Goal: Task Accomplishment & Management: Use online tool/utility

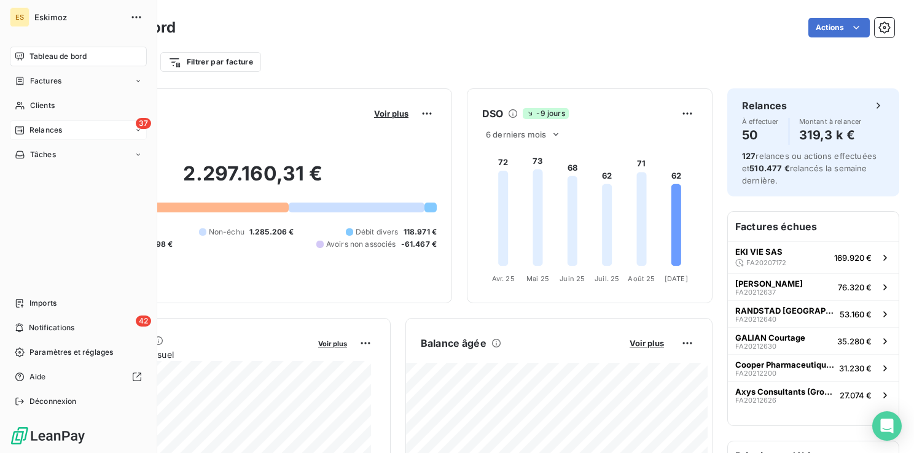
click at [47, 133] on span "Relances" at bounding box center [45, 130] width 33 height 11
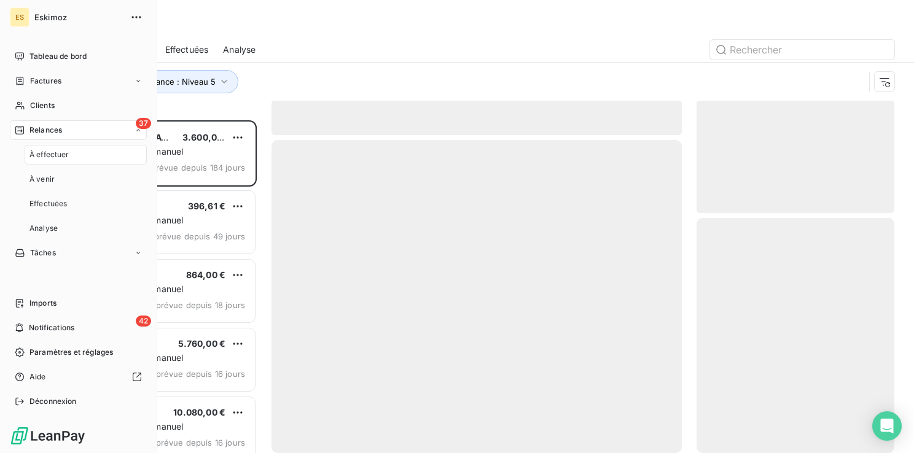
click at [57, 152] on span "À effectuer" at bounding box center [49, 154] width 40 height 11
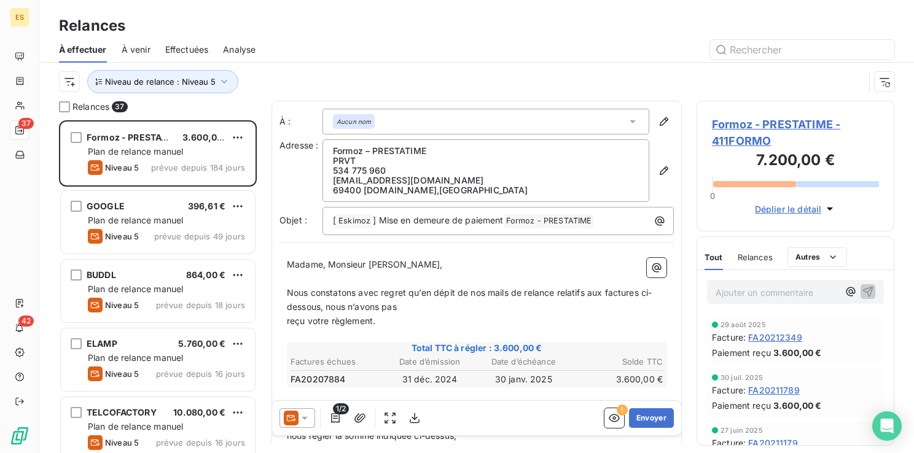
click at [359, 65] on div "Niveau de relance : Niveau 5" at bounding box center [477, 82] width 836 height 38
click at [223, 80] on icon "button" at bounding box center [224, 82] width 6 height 4
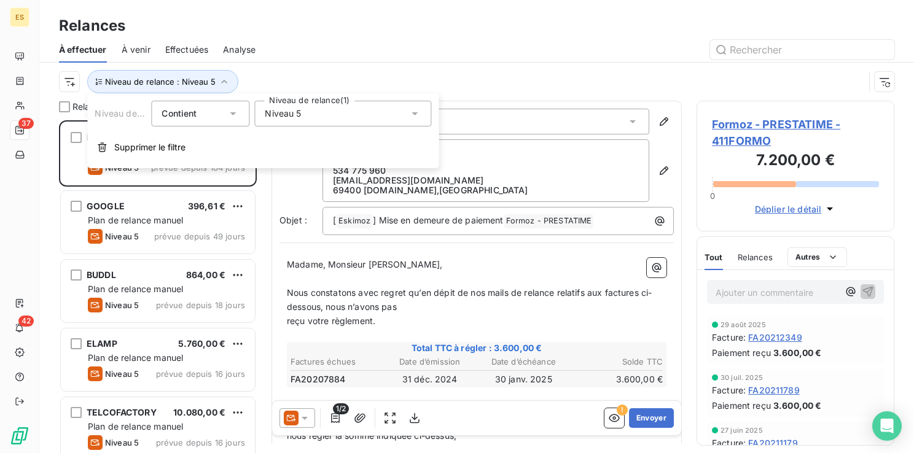
click at [326, 124] on div "Niveau 5" at bounding box center [342, 114] width 177 height 26
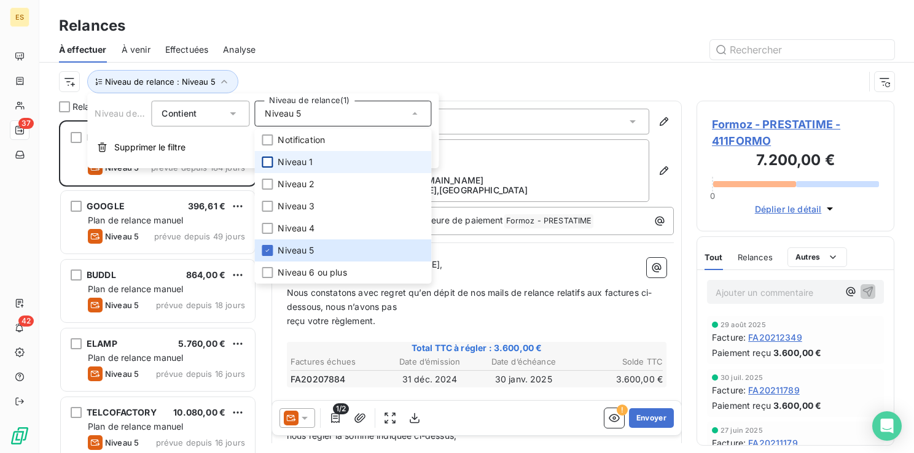
click at [272, 166] on div at bounding box center [267, 162] width 11 height 11
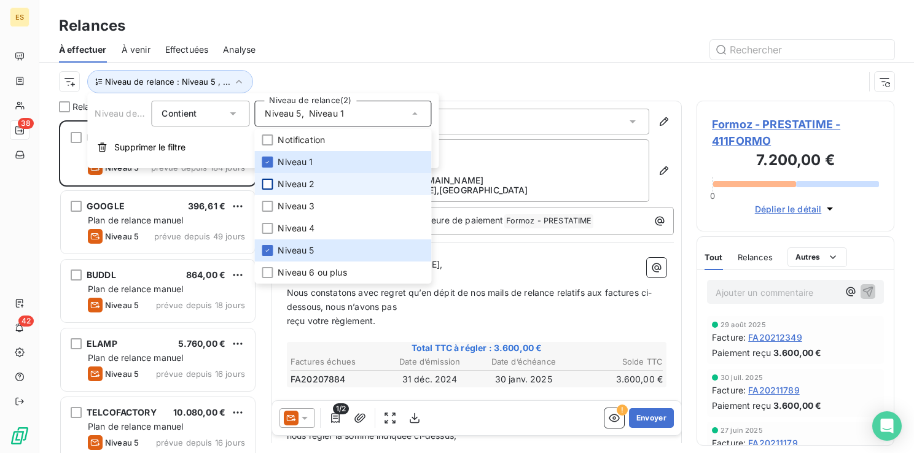
click at [270, 186] on div at bounding box center [267, 184] width 11 height 11
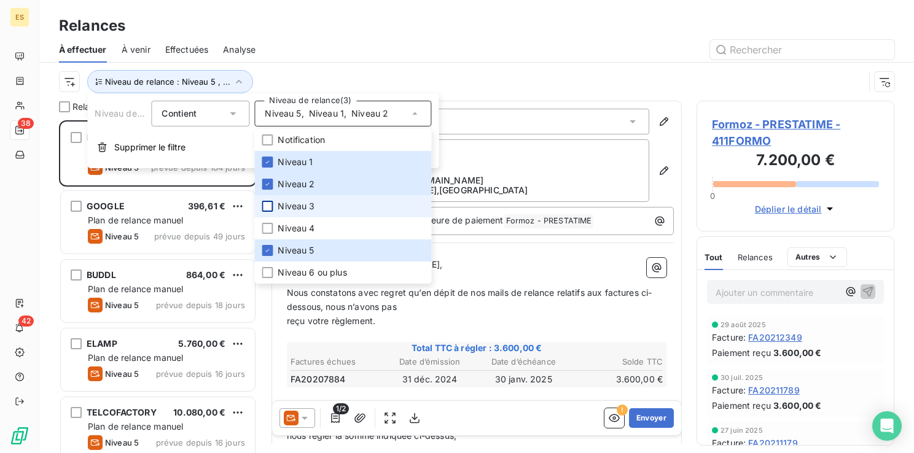
click at [268, 205] on div at bounding box center [267, 206] width 11 height 11
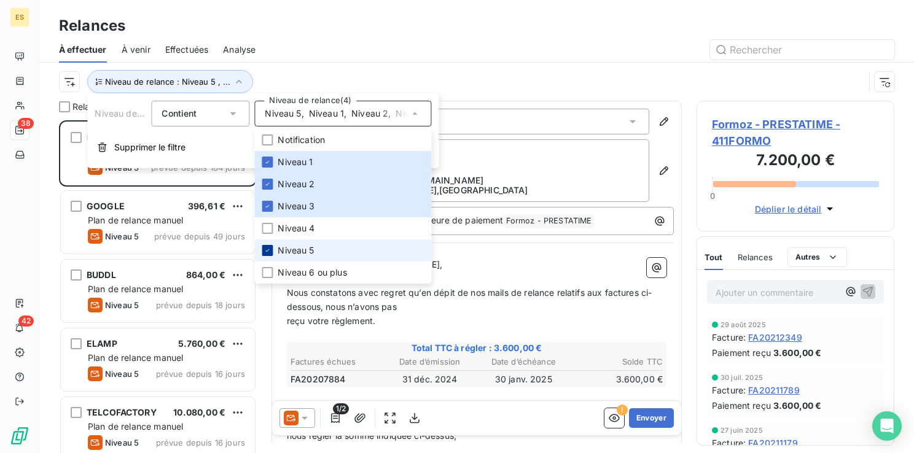
click at [272, 247] on div at bounding box center [267, 250] width 11 height 11
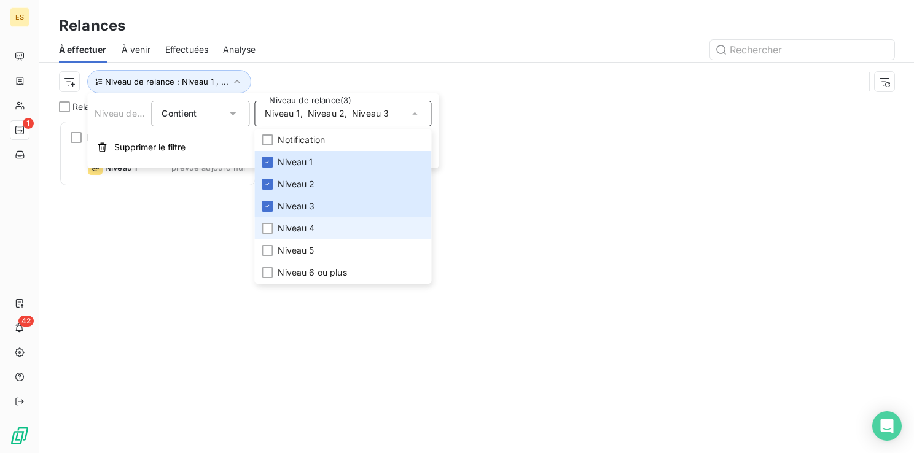
scroll to position [324, 188]
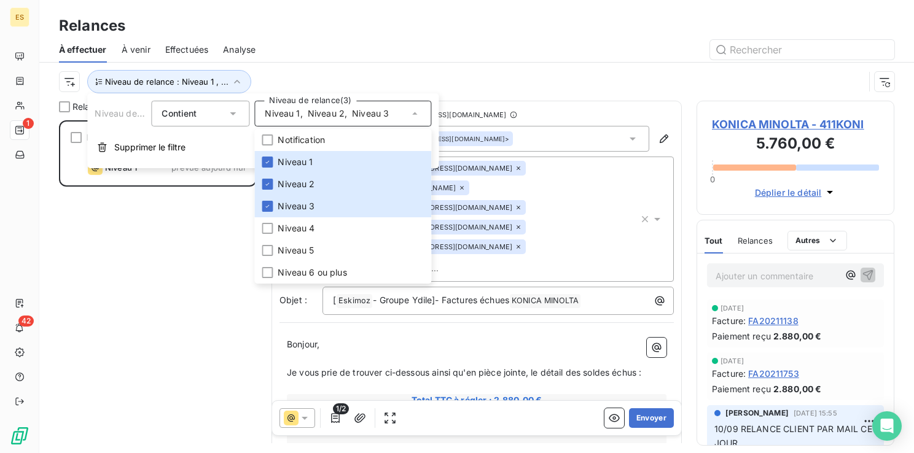
click at [402, 45] on div at bounding box center [582, 50] width 624 height 20
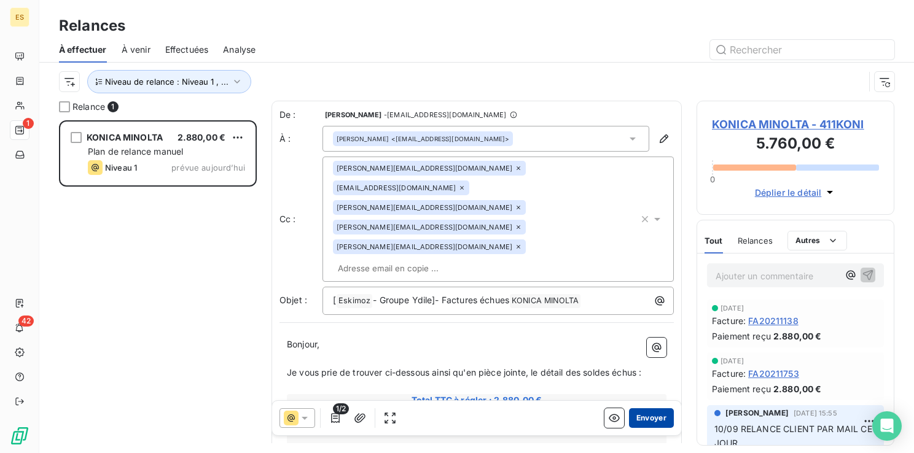
click at [646, 420] on button "Envoyer" at bounding box center [651, 419] width 45 height 20
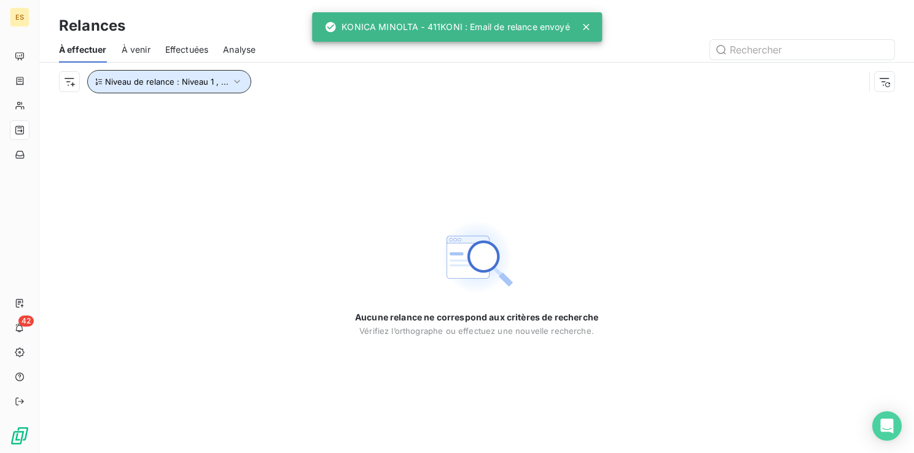
click at [236, 79] on icon "button" at bounding box center [237, 82] width 12 height 12
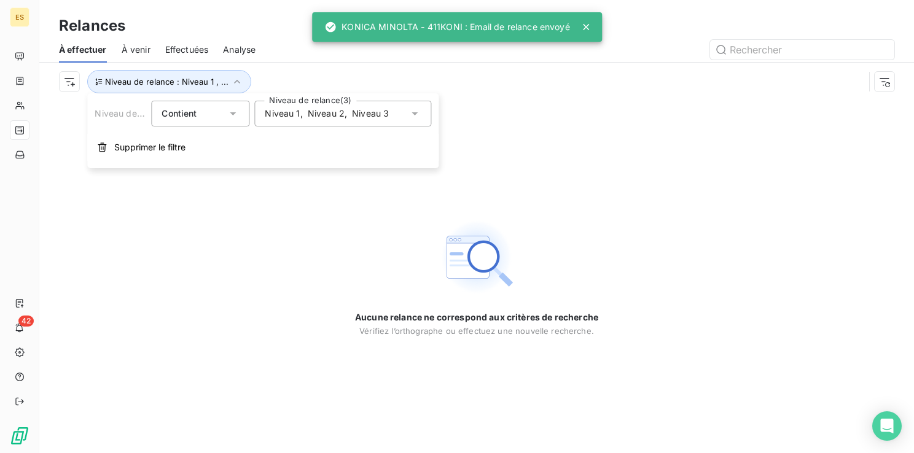
click at [417, 112] on icon at bounding box center [415, 114] width 12 height 12
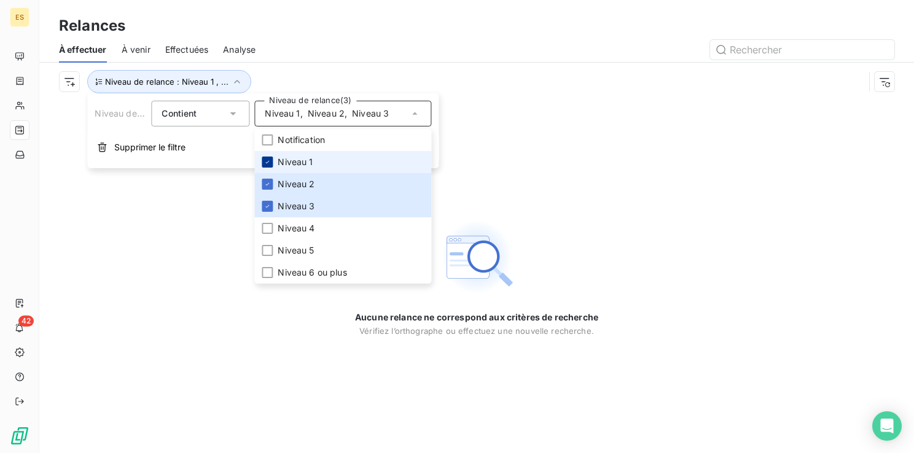
click at [264, 163] on icon at bounding box center [267, 162] width 7 height 7
click at [273, 179] on div at bounding box center [267, 184] width 11 height 11
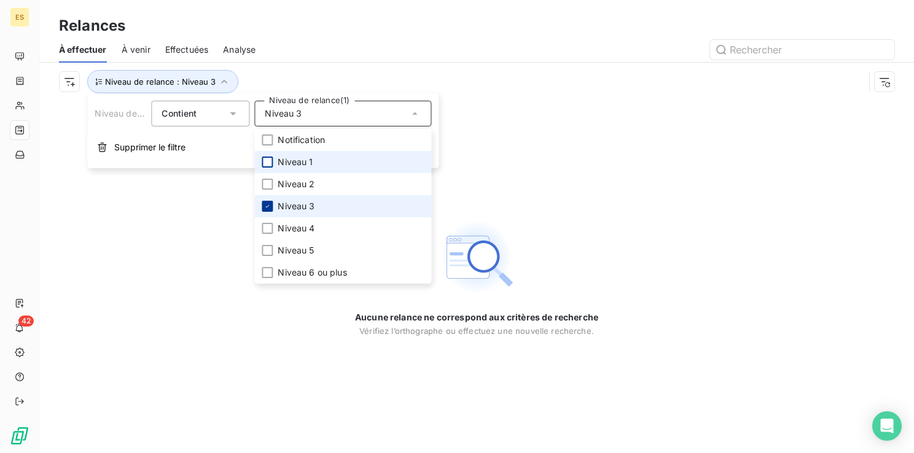
click at [267, 205] on icon at bounding box center [267, 206] width 7 height 7
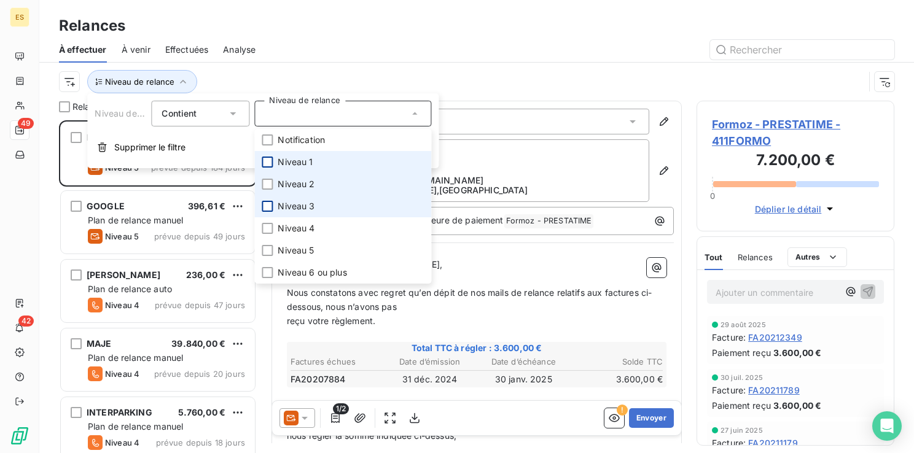
scroll to position [324, 188]
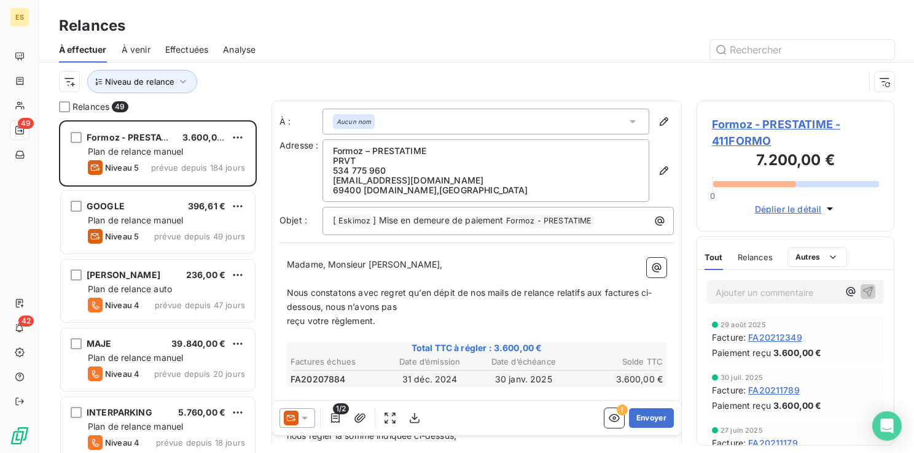
click at [320, 64] on div "Niveau de relance" at bounding box center [477, 82] width 836 height 38
click at [184, 79] on icon "button" at bounding box center [183, 82] width 12 height 12
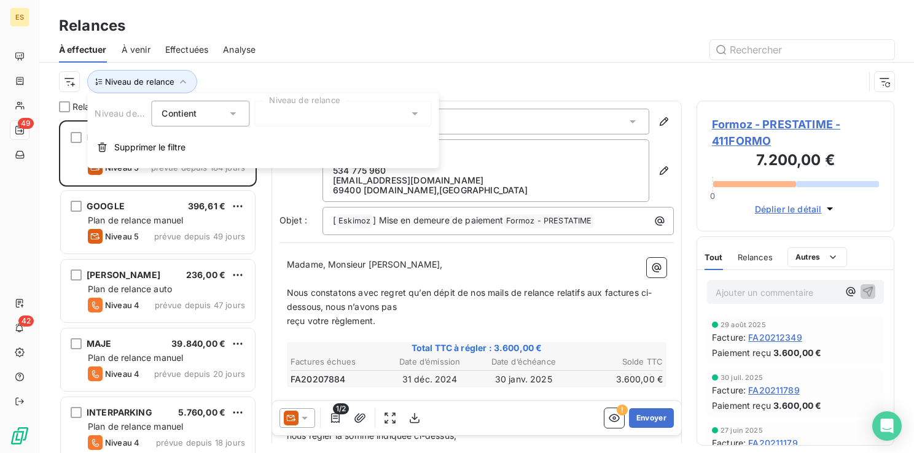
click at [328, 112] on div at bounding box center [342, 114] width 177 height 26
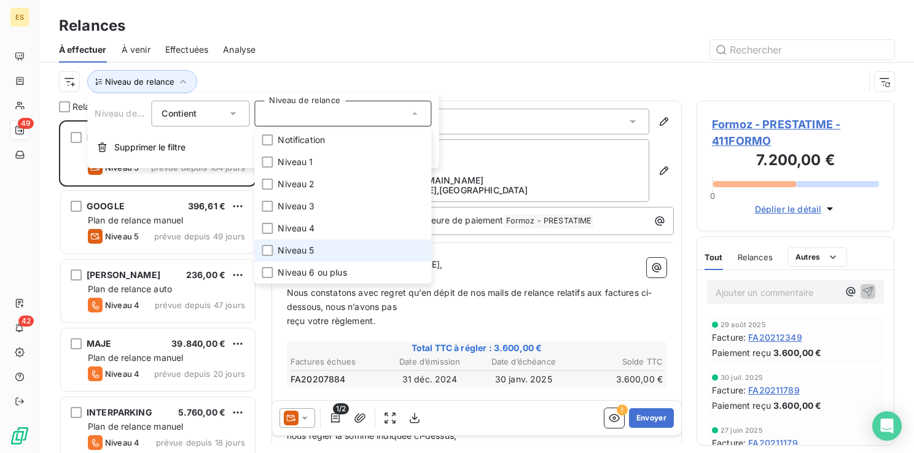
click at [300, 254] on span "Niveau 5" at bounding box center [296, 251] width 36 height 12
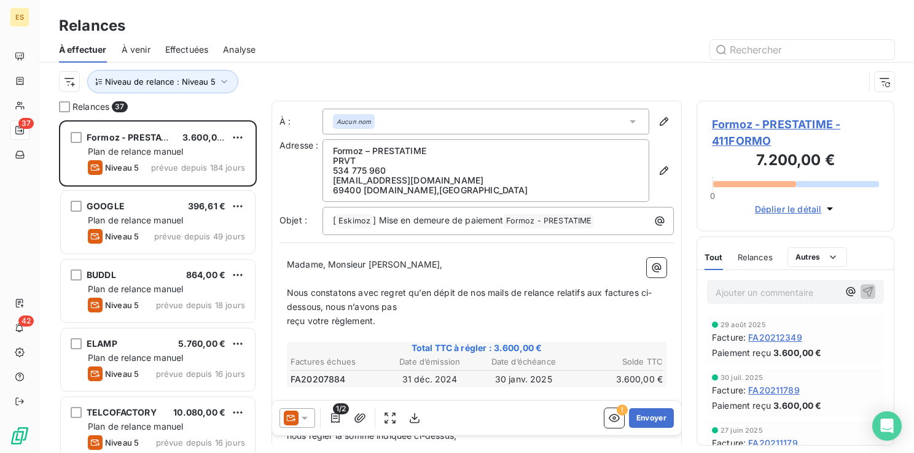
click at [415, 53] on div at bounding box center [582, 50] width 624 height 20
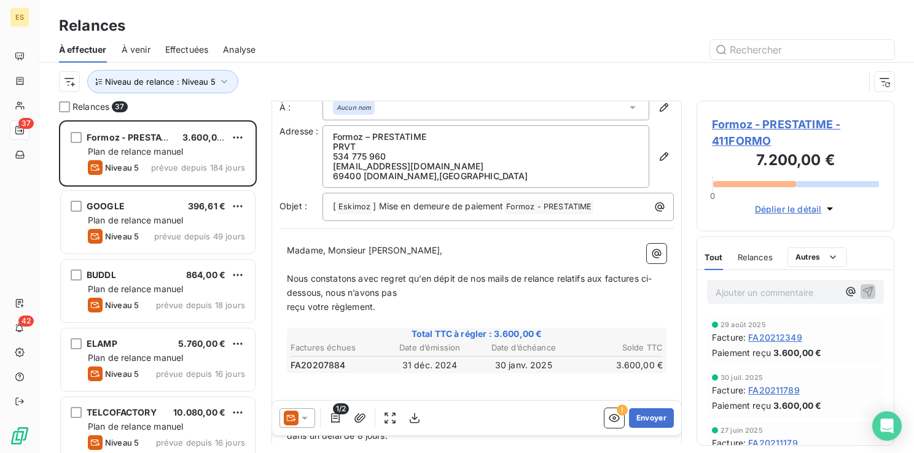
scroll to position [0, 0]
